Goal: Task Accomplishment & Management: Manage account settings

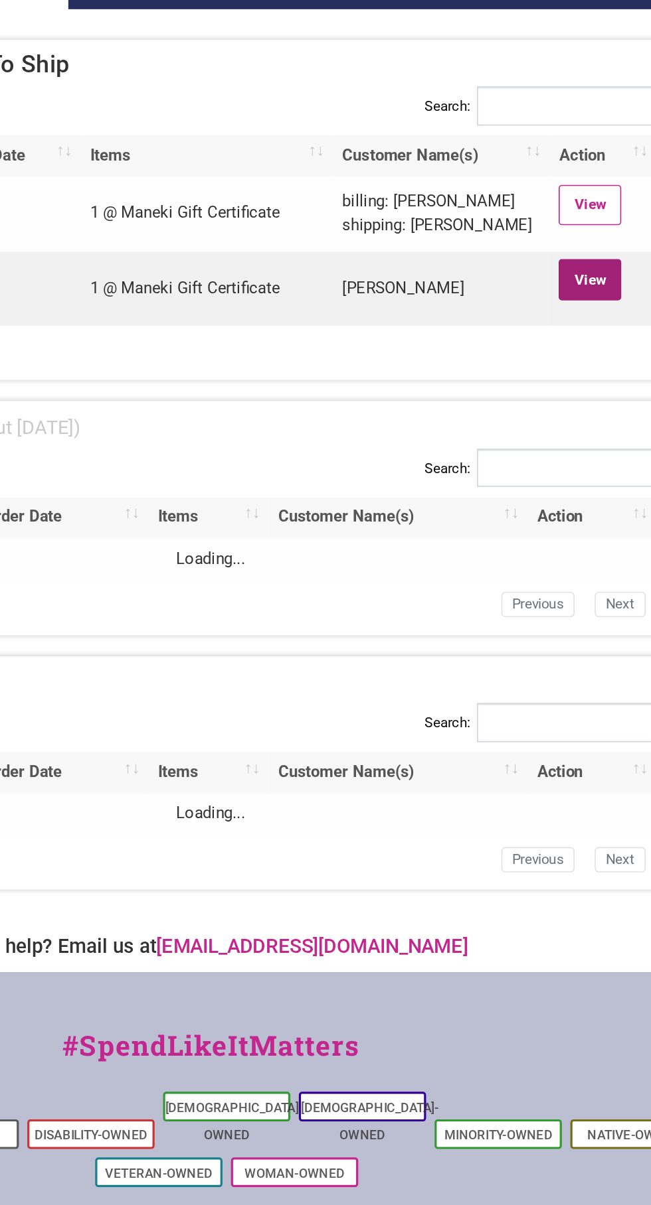
click at [566, 303] on link "View" at bounding box center [562, 303] width 39 height 25
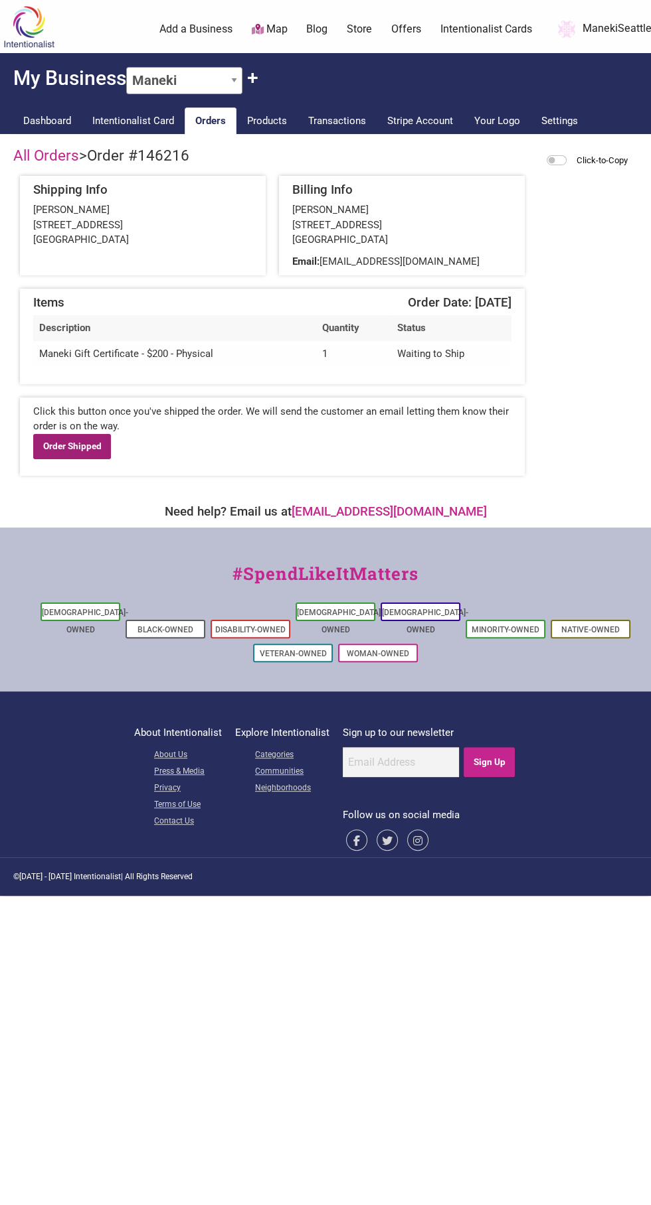
click at [86, 450] on link "Order Shipped" at bounding box center [72, 446] width 78 height 25
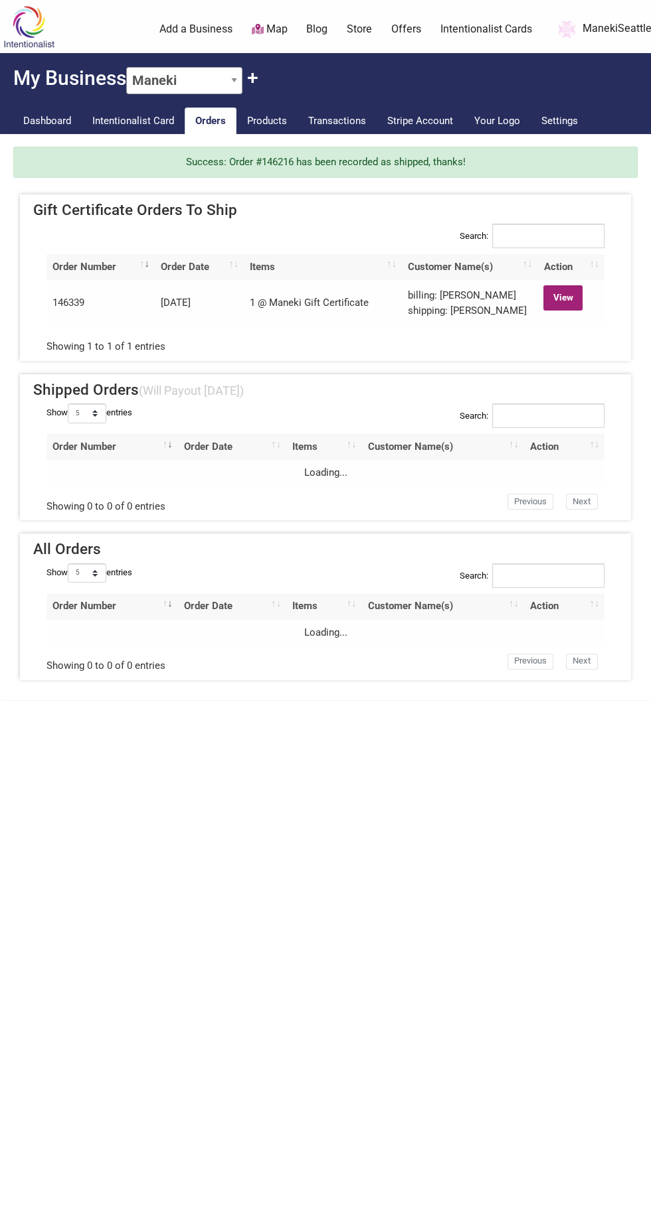
click at [571, 301] on link "View" at bounding box center [562, 297] width 39 height 25
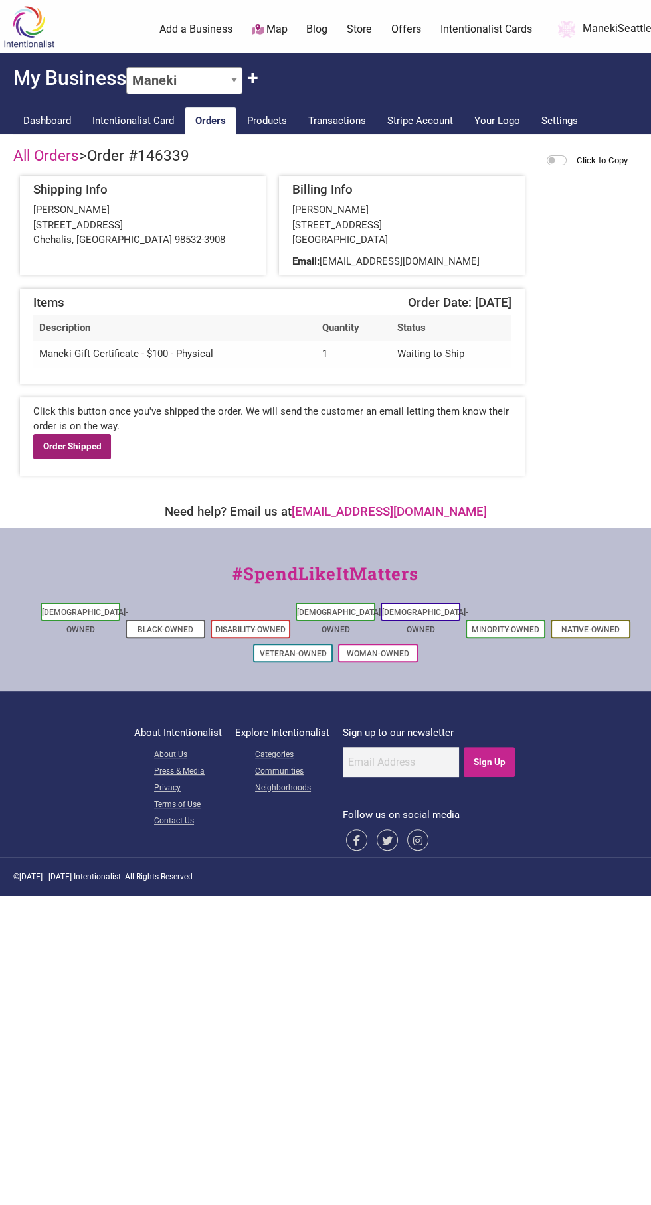
click at [74, 445] on link "Order Shipped" at bounding box center [72, 446] width 78 height 25
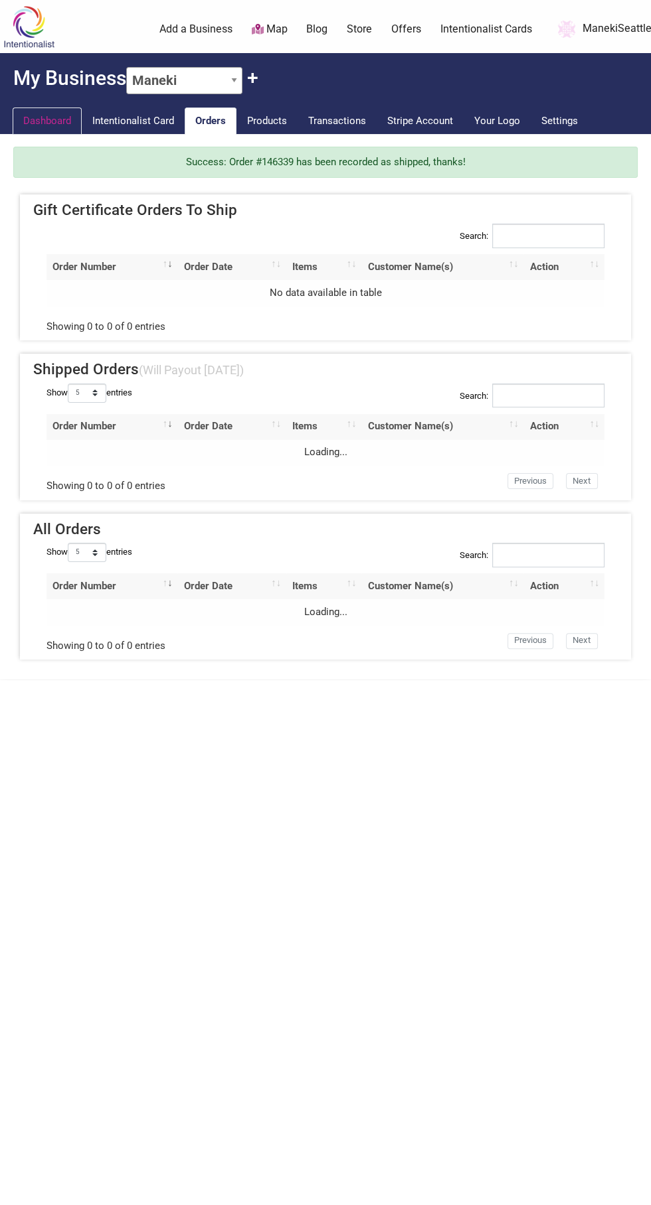
click at [66, 112] on link "Dashboard" at bounding box center [47, 121] width 69 height 27
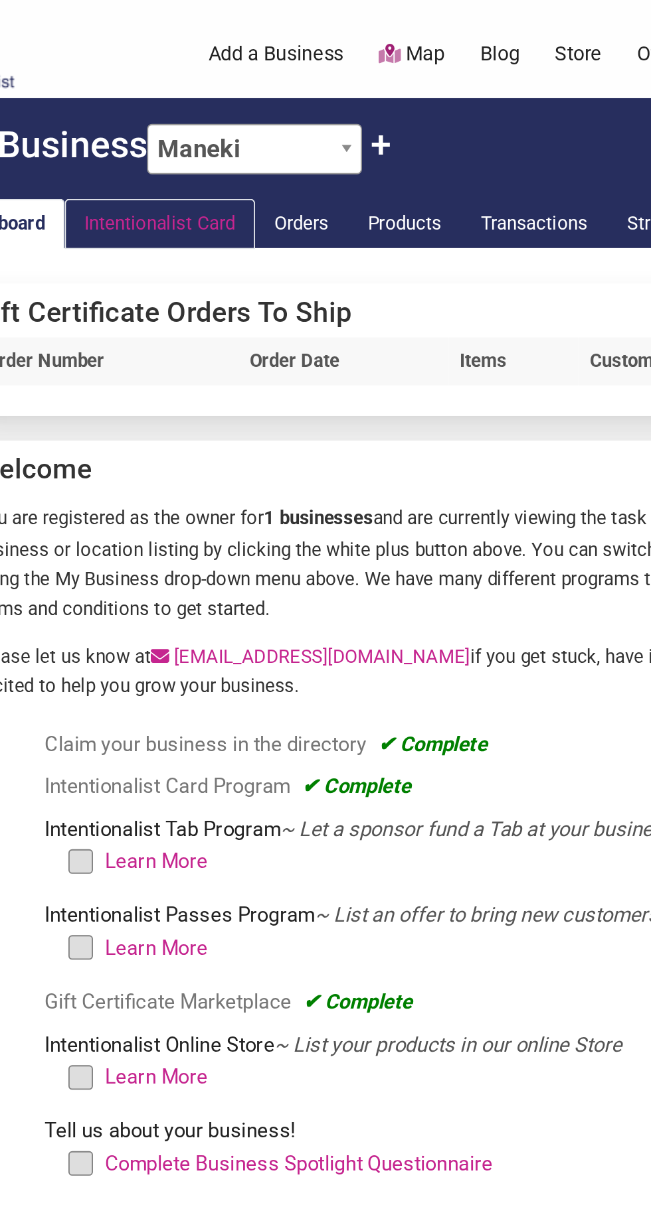
click at [152, 113] on link "Intentionalist Card" at bounding box center [133, 121] width 103 height 27
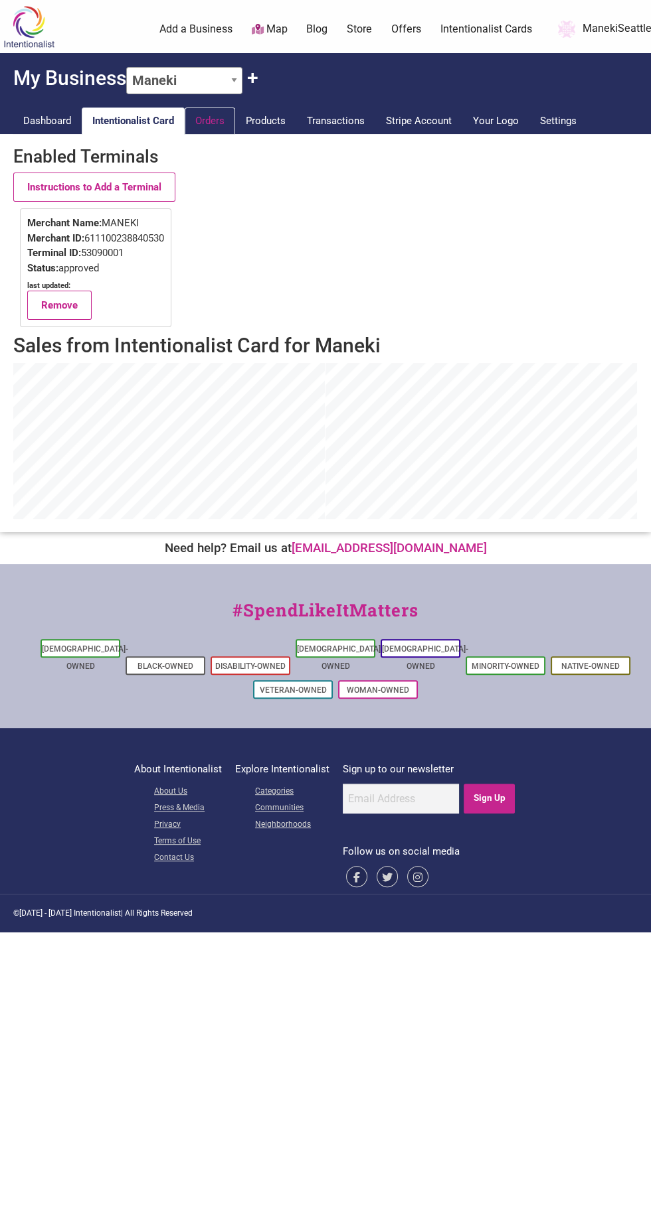
click at [223, 110] on link "Orders" at bounding box center [210, 121] width 50 height 27
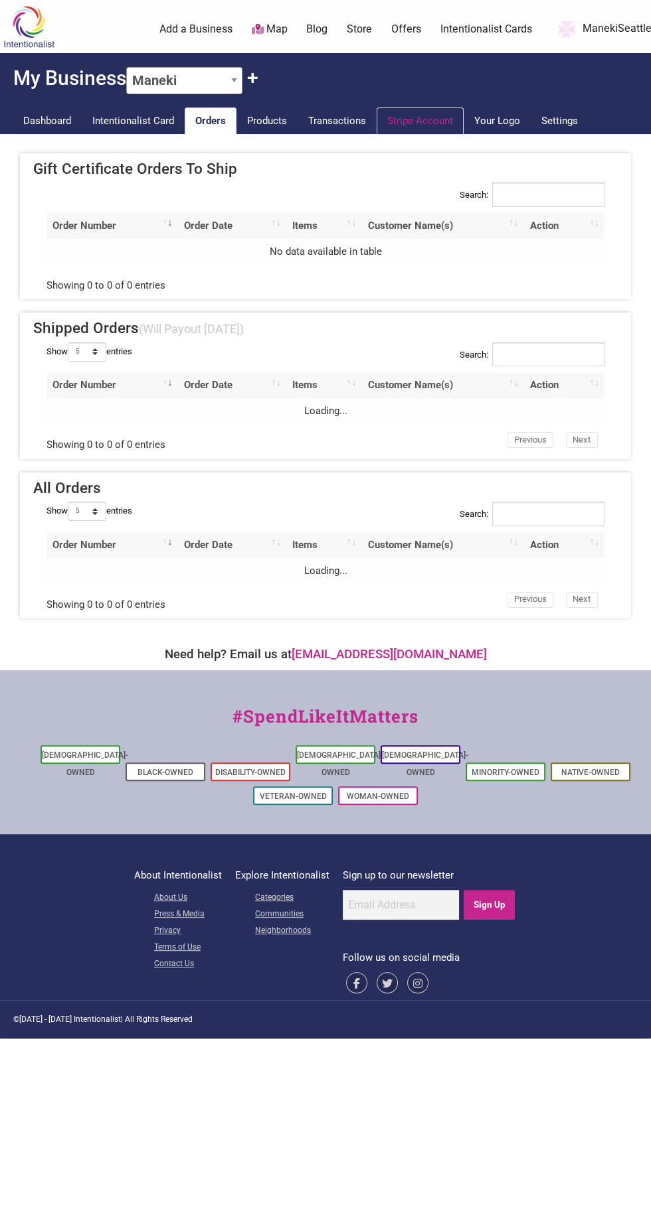
click at [442, 125] on link "Stripe Account" at bounding box center [419, 121] width 87 height 27
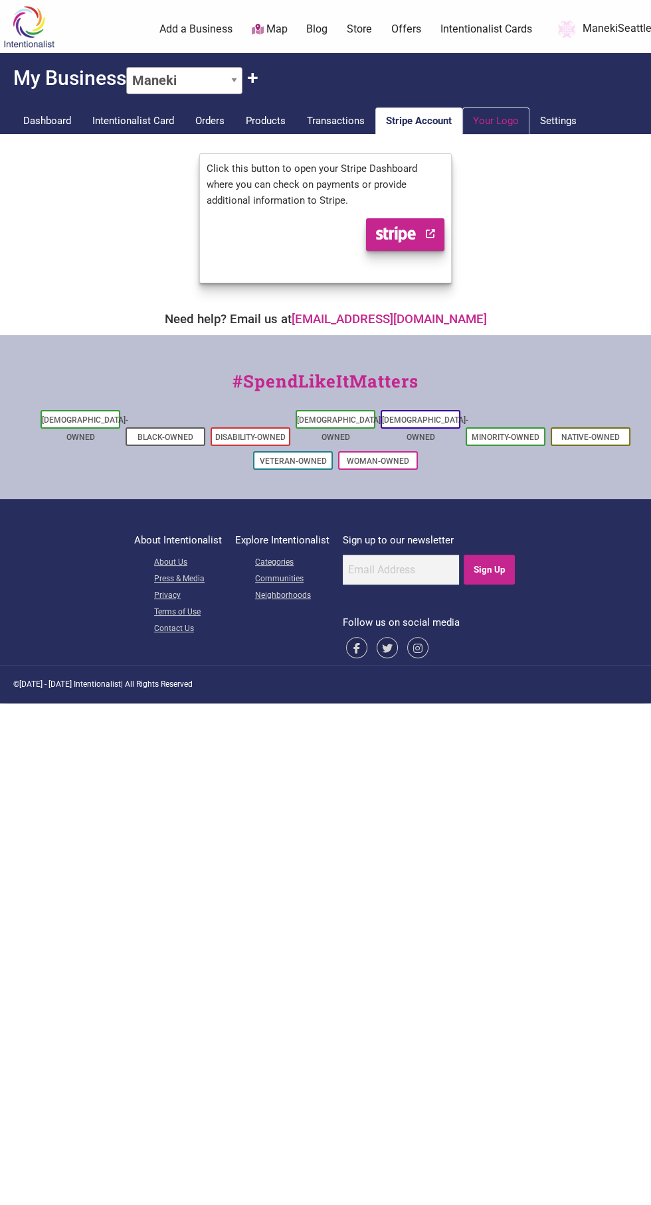
click at [508, 130] on link "Your Logo" at bounding box center [495, 121] width 67 height 27
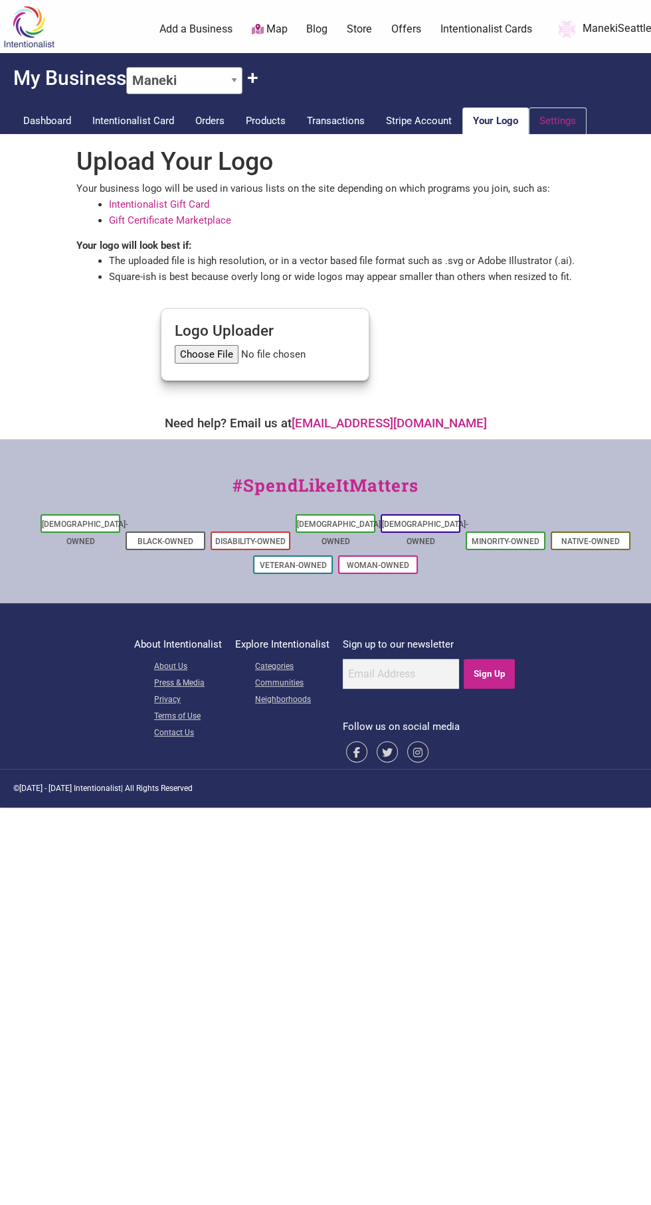
click at [560, 125] on link "Settings" at bounding box center [557, 121] width 58 height 27
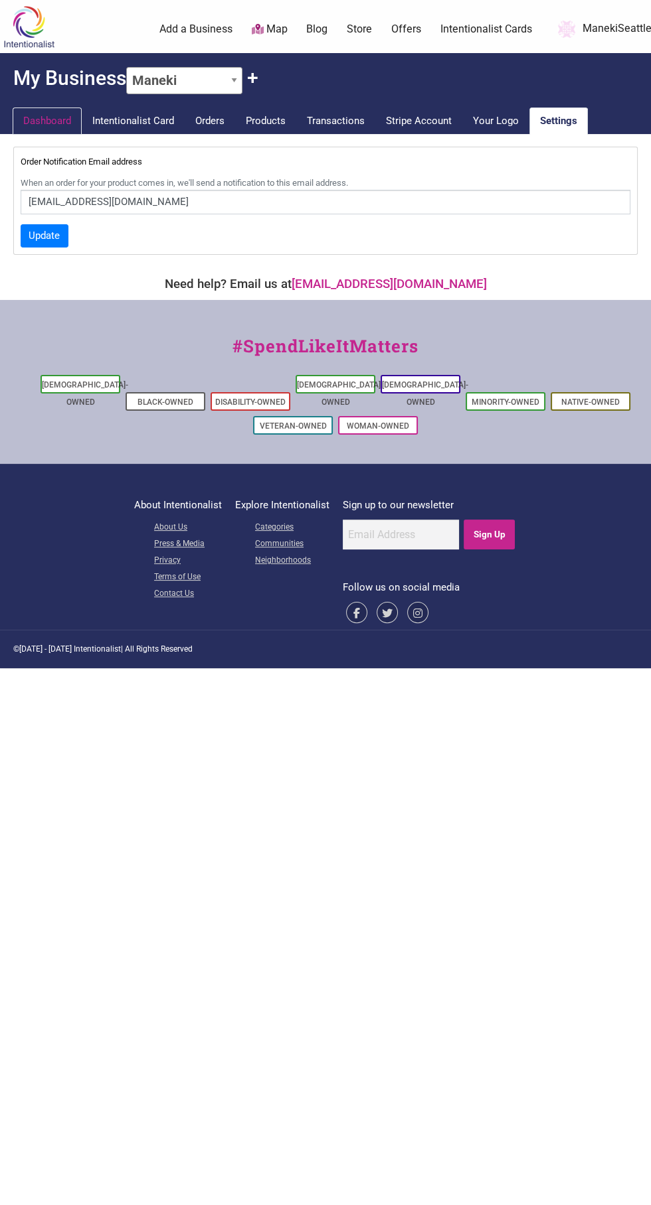
click at [45, 119] on link "Dashboard" at bounding box center [47, 121] width 69 height 27
